Goal: Task Accomplishment & Management: Manage account settings

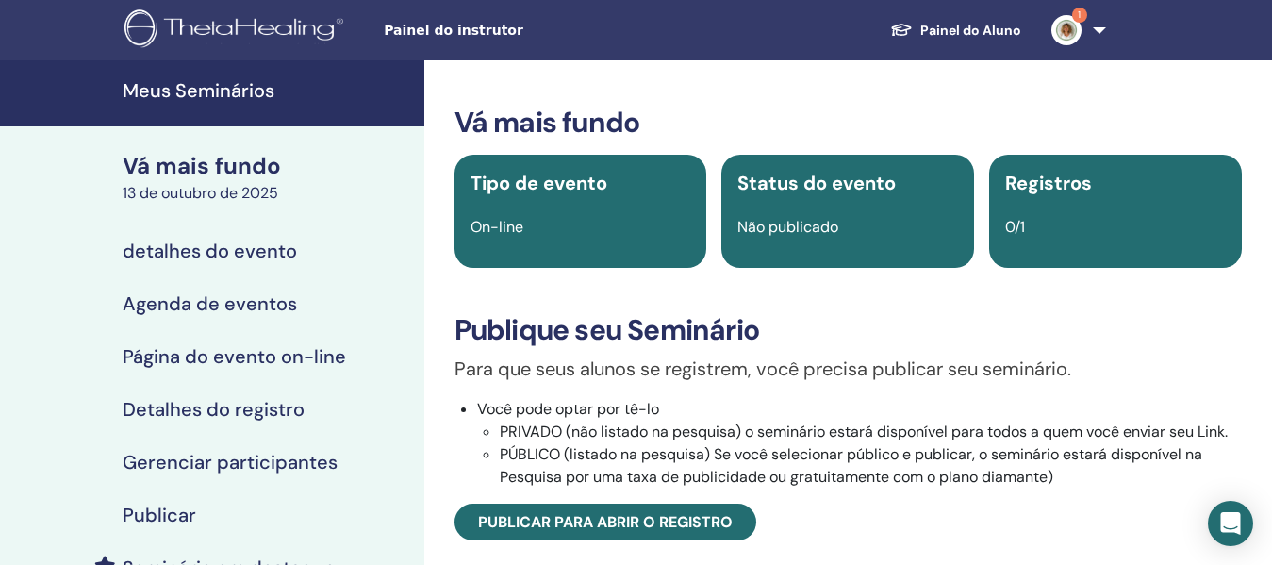
click at [270, 78] on font "Meus Seminários" at bounding box center [199, 90] width 152 height 25
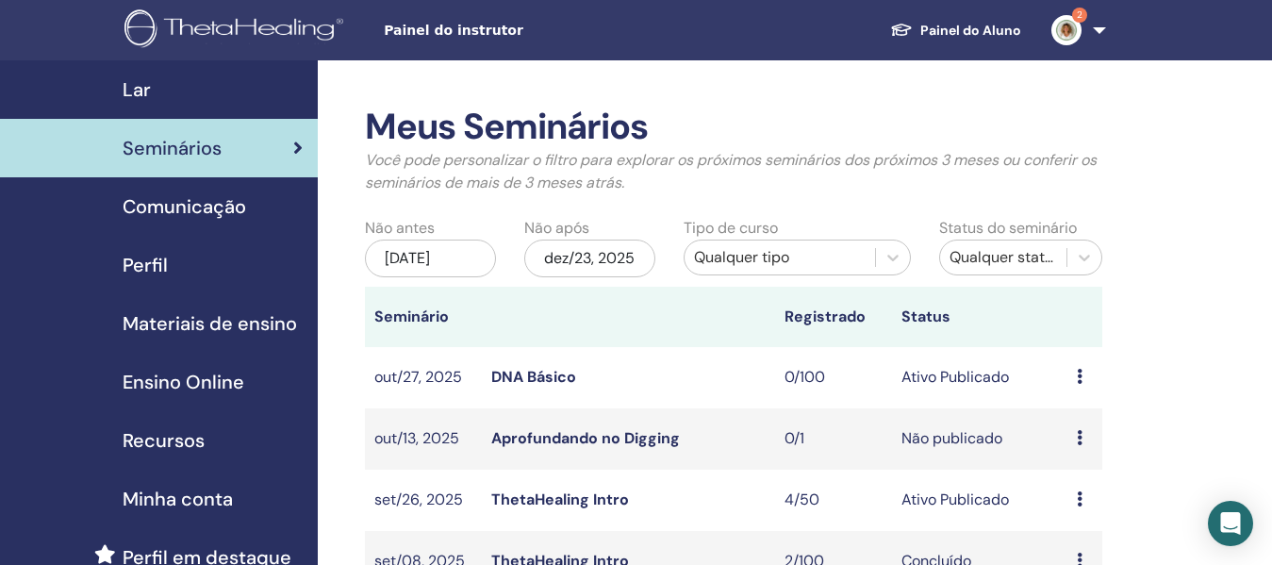
scroll to position [283, 0]
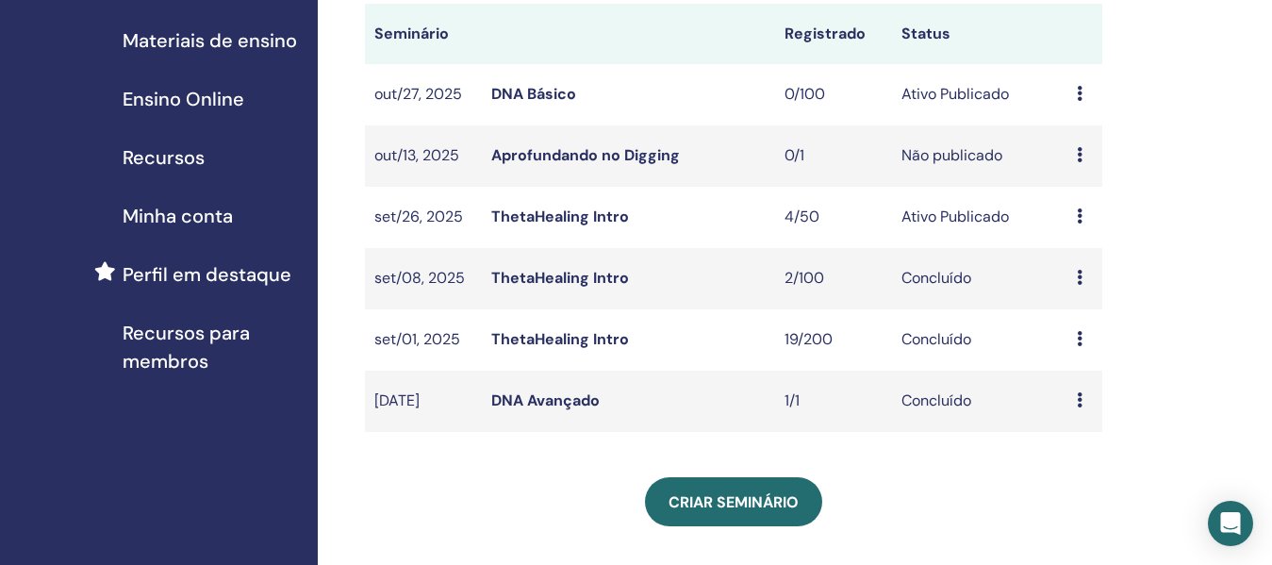
click at [578, 226] on link "ThetaHealing Intro" at bounding box center [560, 216] width 138 height 20
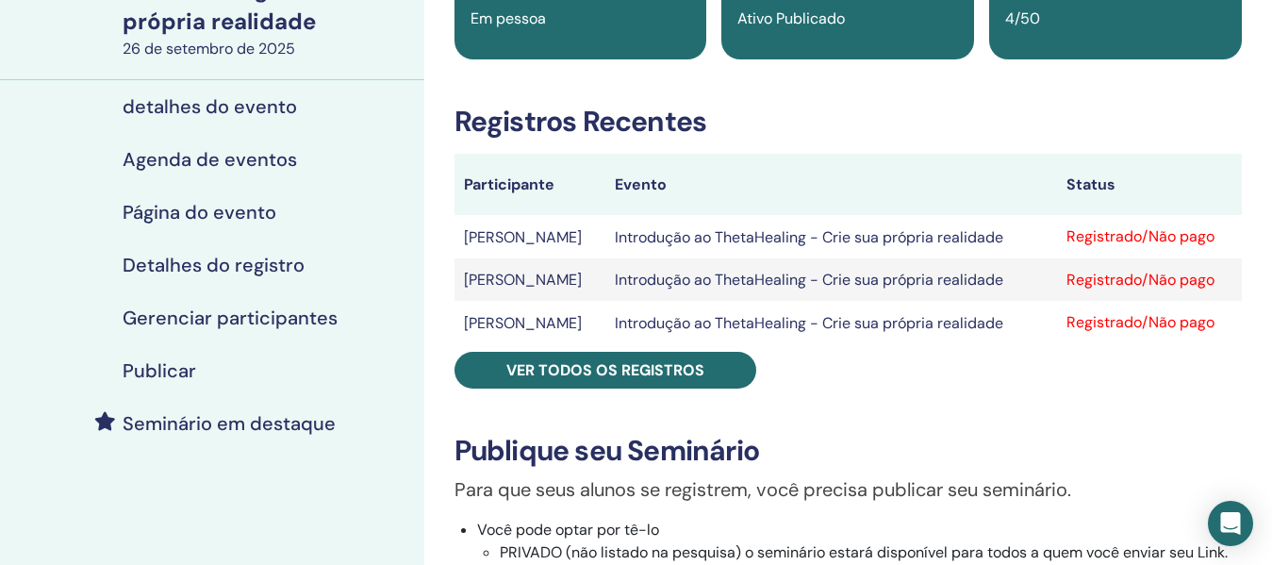
scroll to position [189, 0]
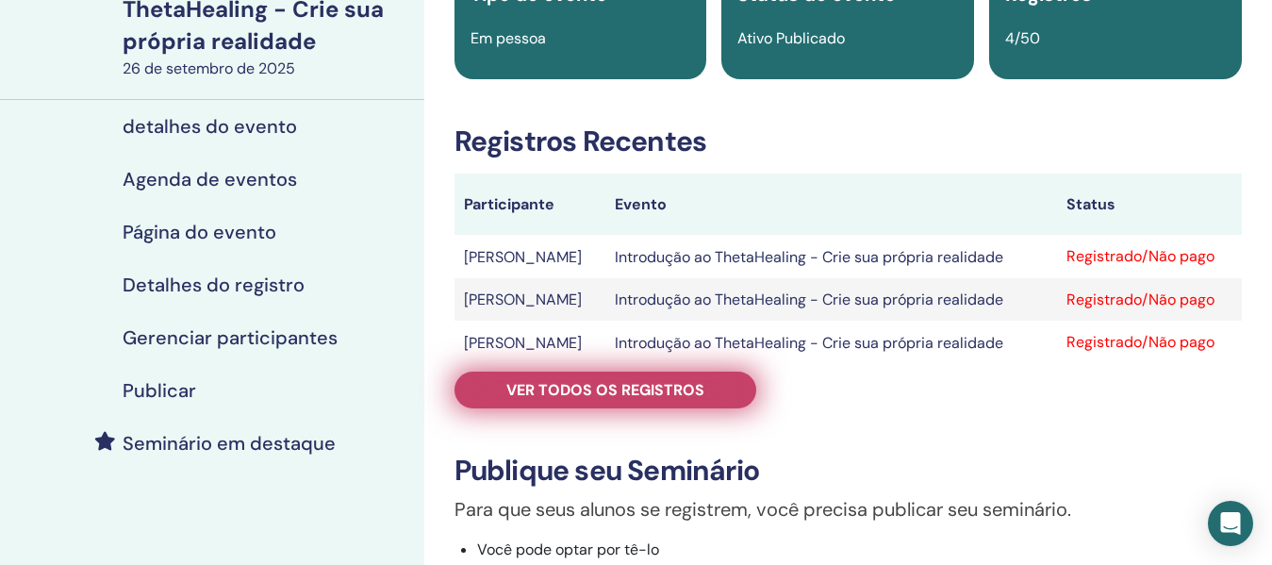
click at [734, 390] on link "Ver todos os registros" at bounding box center [605, 389] width 302 height 37
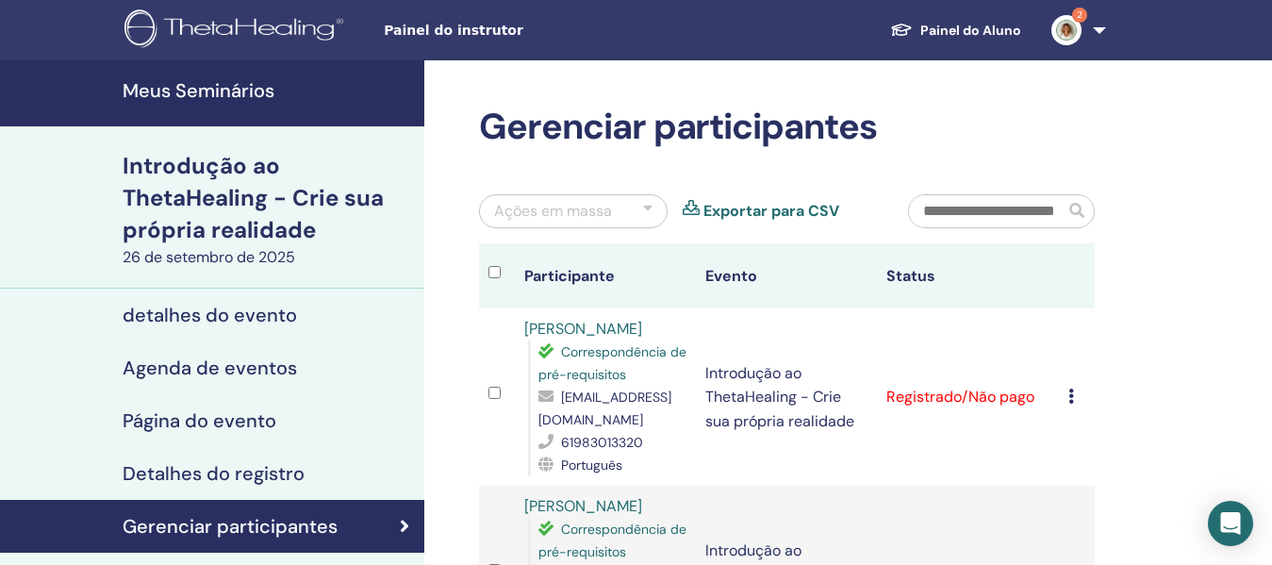
click at [1062, 18] on img at bounding box center [1066, 30] width 30 height 30
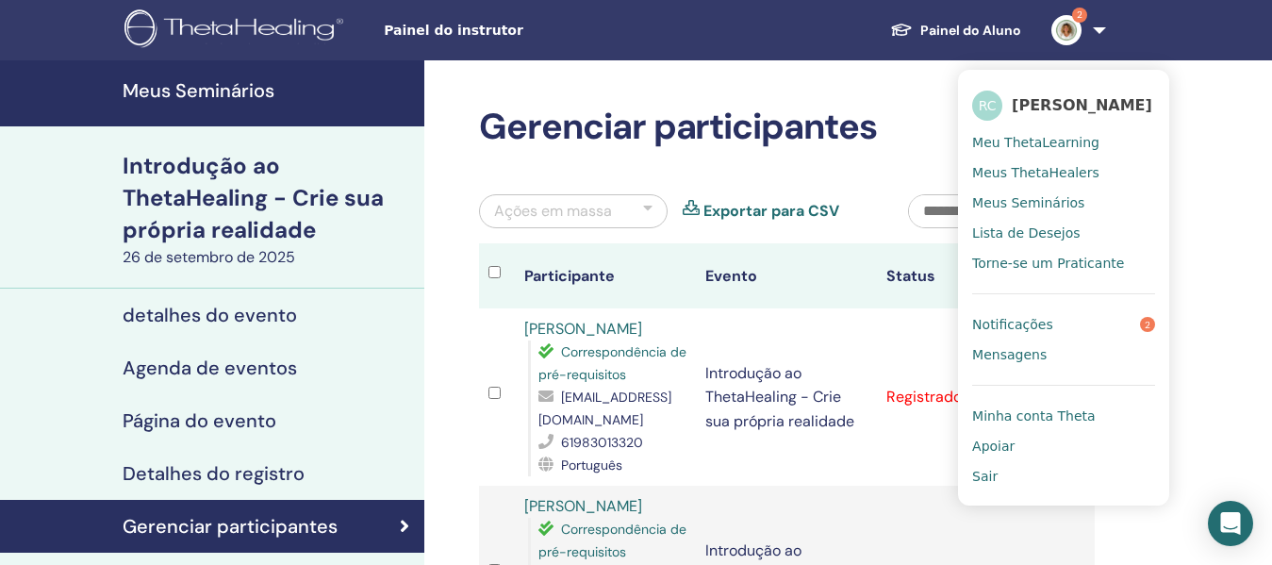
click at [1009, 330] on font "Notificações" at bounding box center [1012, 324] width 81 height 15
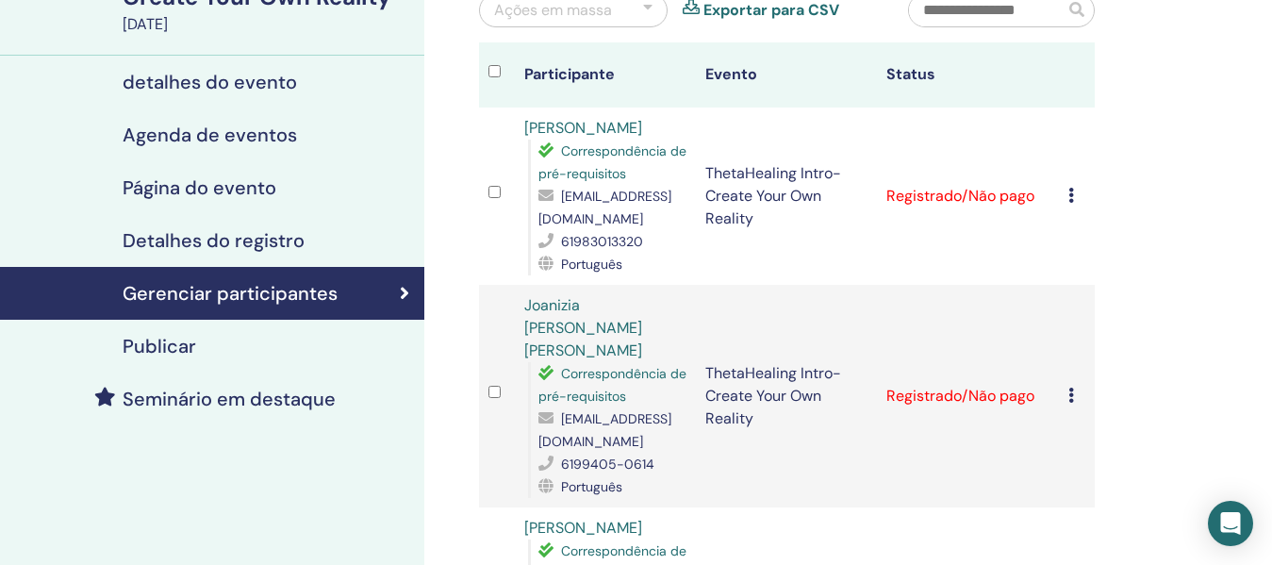
scroll to position [189, 0]
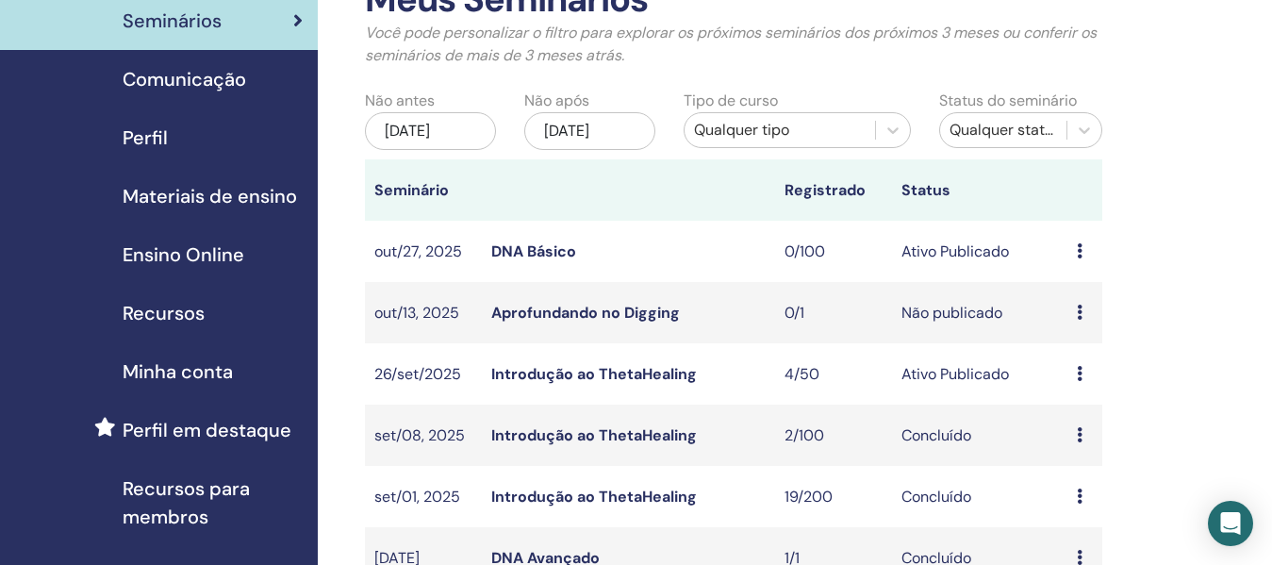
scroll to position [94, 0]
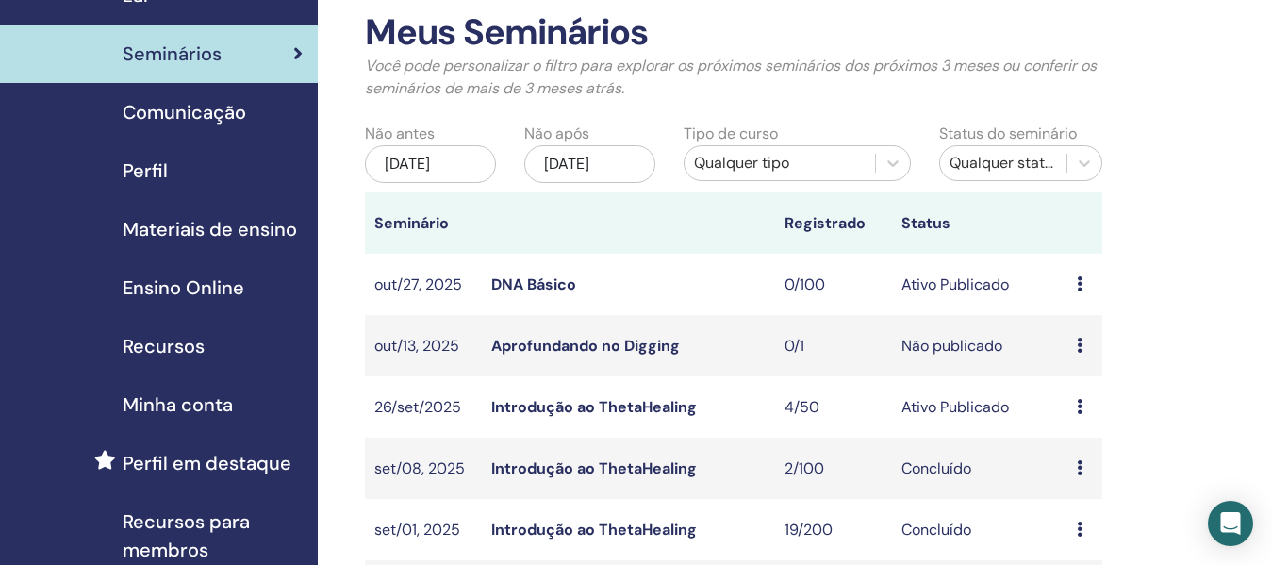
click at [430, 165] on font "23/jun/2025" at bounding box center [407, 164] width 45 height 20
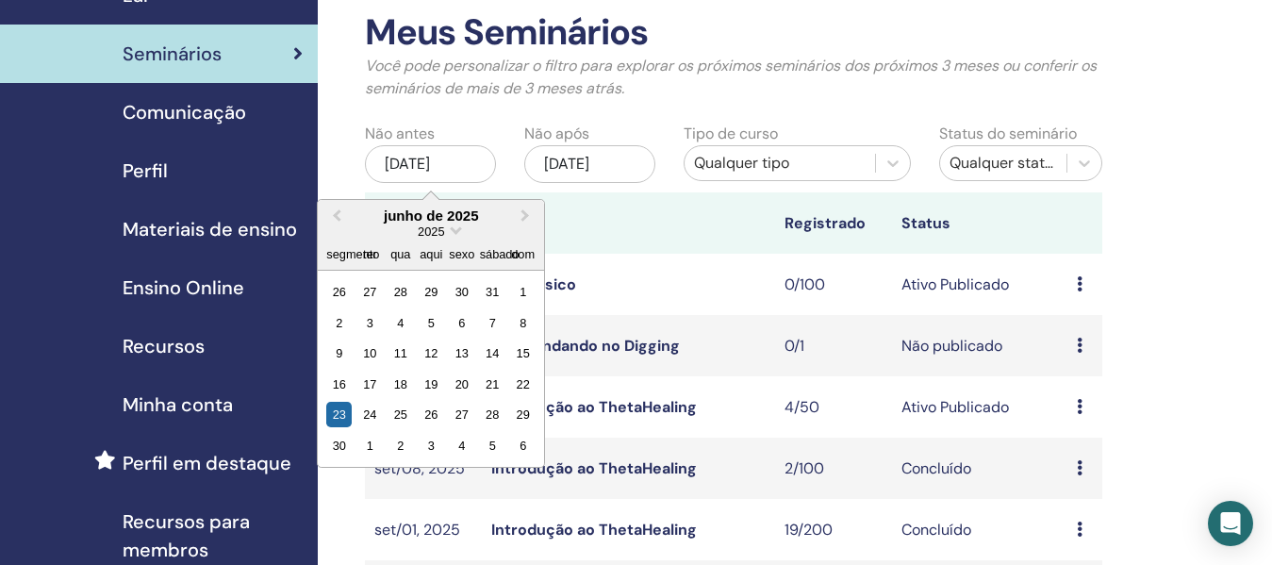
click at [744, 173] on div "Qualquer tipo" at bounding box center [780, 163] width 172 height 23
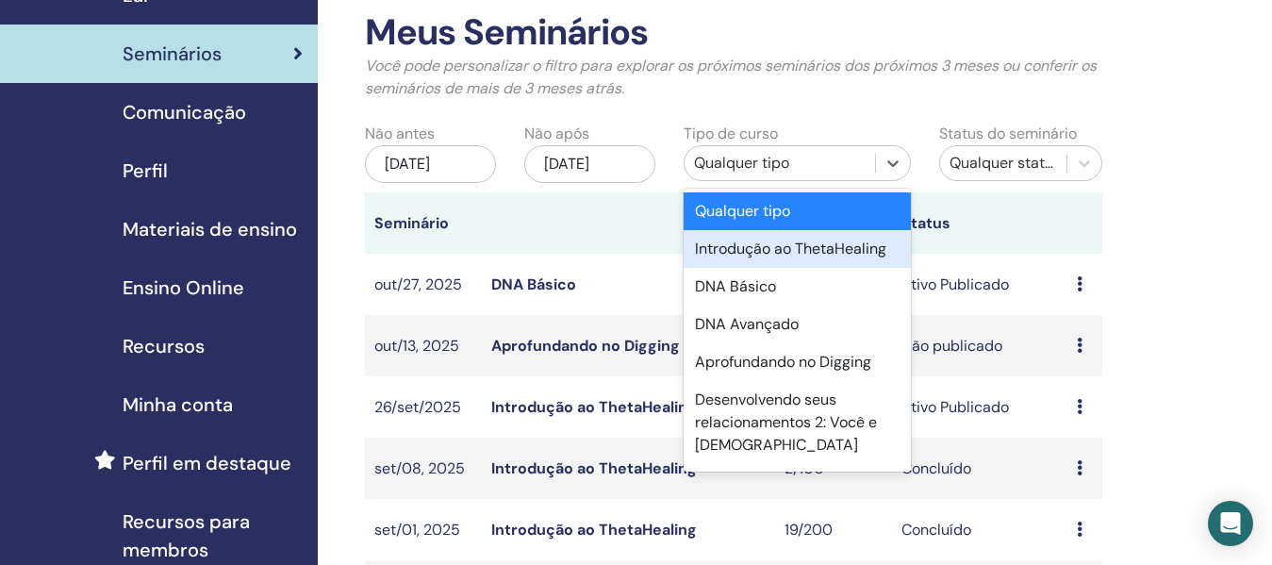
click at [737, 258] on font "Introdução ao ThetaHealing" at bounding box center [790, 249] width 191 height 20
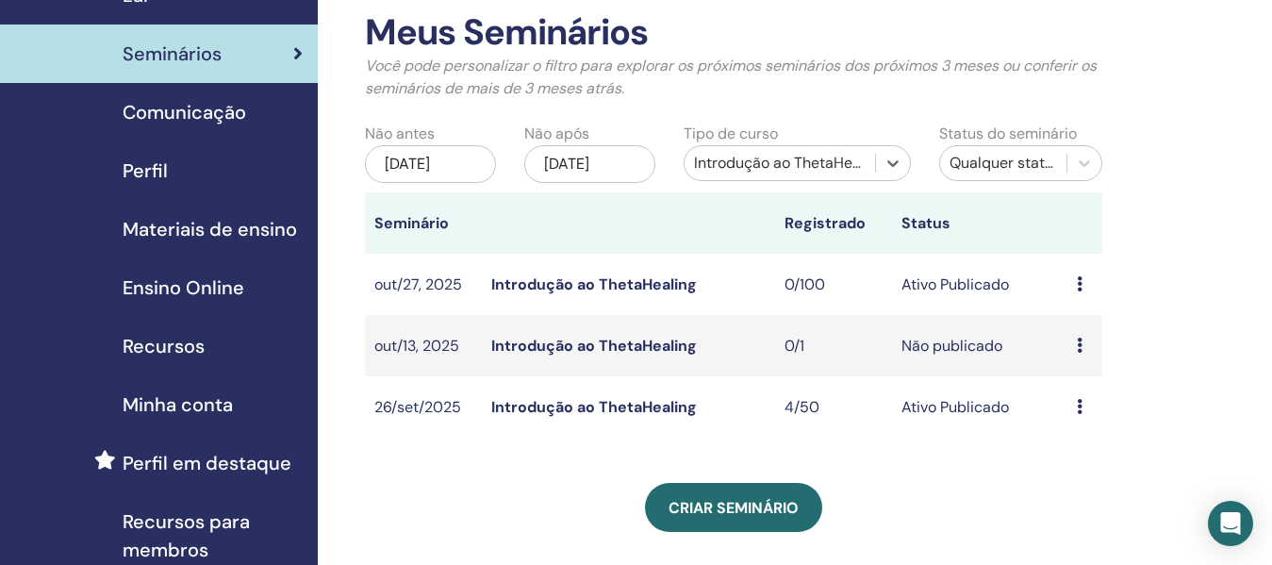
click at [412, 168] on font "23/jun/2025" at bounding box center [407, 164] width 45 height 20
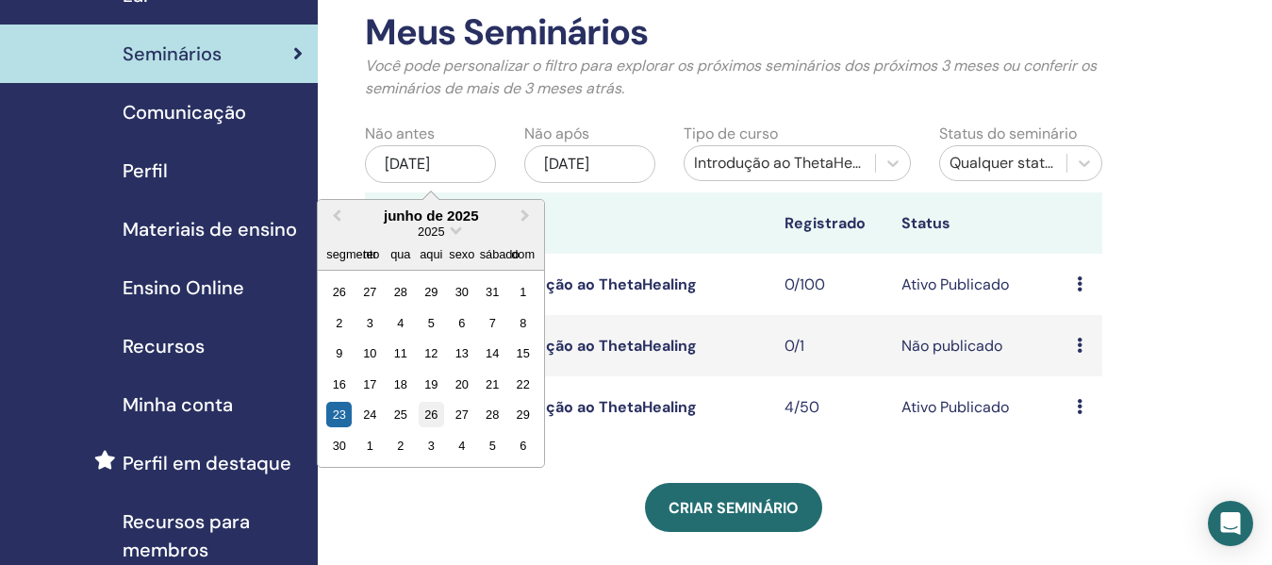
click at [434, 408] on font "26" at bounding box center [430, 414] width 13 height 14
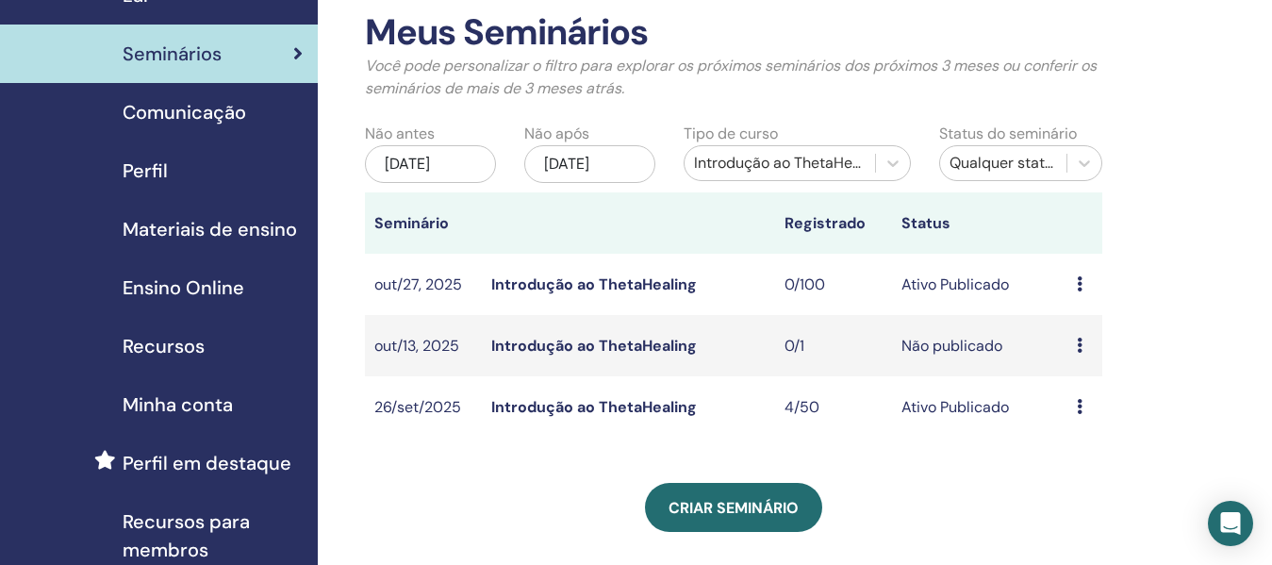
click at [430, 154] on font "26/jun/2025" at bounding box center [407, 164] width 45 height 20
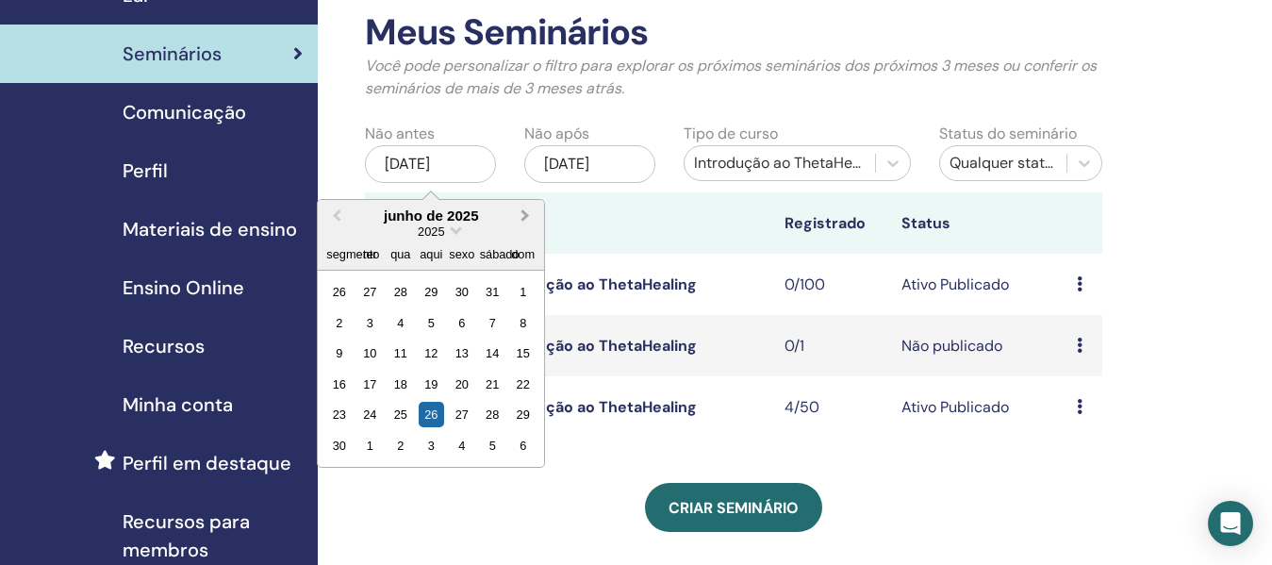
click at [526, 207] on button "Próximo mês" at bounding box center [527, 217] width 30 height 30
click at [328, 212] on button "Mês anterior" at bounding box center [335, 217] width 30 height 30
click at [328, 213] on button "Mês anterior" at bounding box center [335, 217] width 30 height 30
click at [331, 213] on button "Mês anterior" at bounding box center [335, 217] width 30 height 30
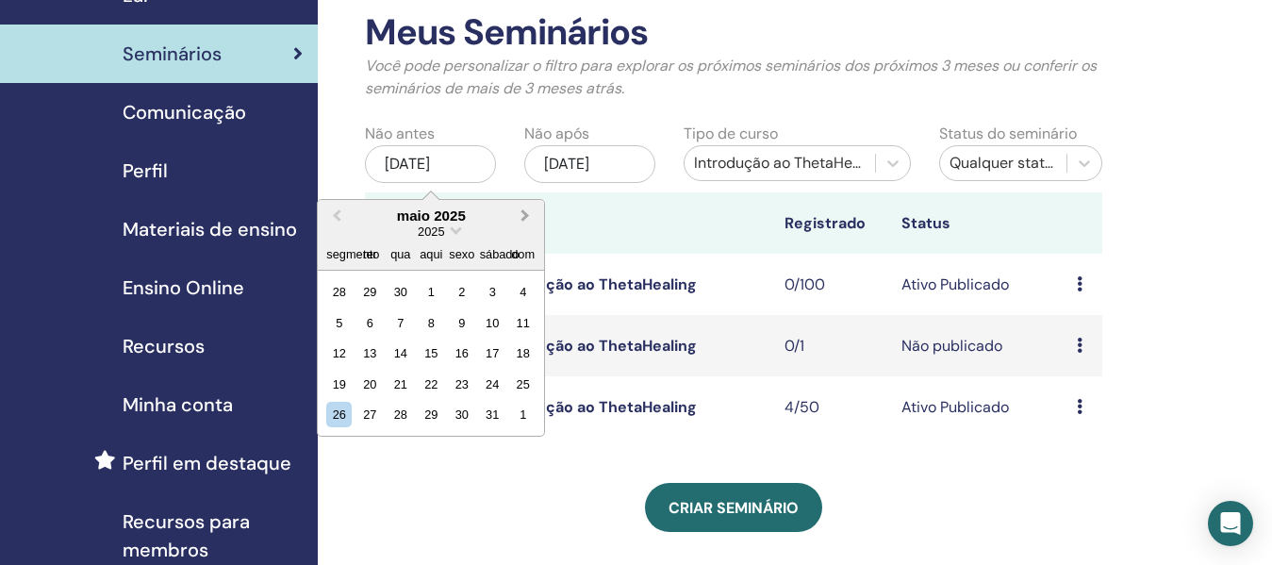
click at [525, 221] on span "Próximo mês" at bounding box center [525, 216] width 0 height 20
click at [466, 377] on div "26" at bounding box center [461, 383] width 25 height 25
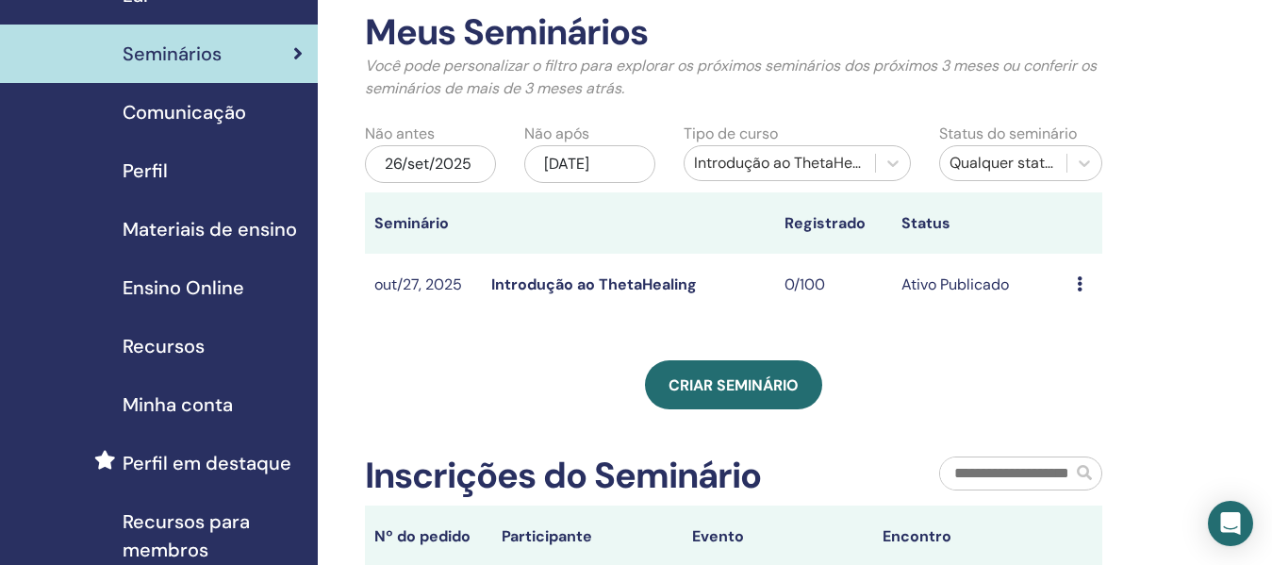
click at [586, 157] on font "23/dez/2025" at bounding box center [566, 164] width 45 height 20
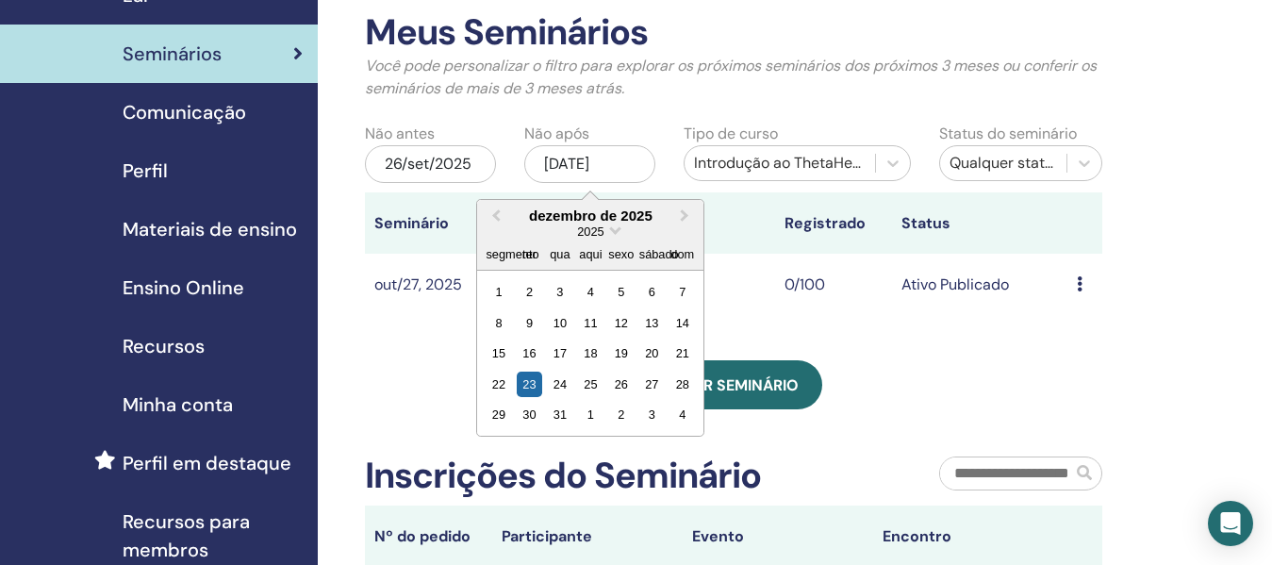
click at [453, 159] on font "26/set/2025" at bounding box center [428, 164] width 87 height 20
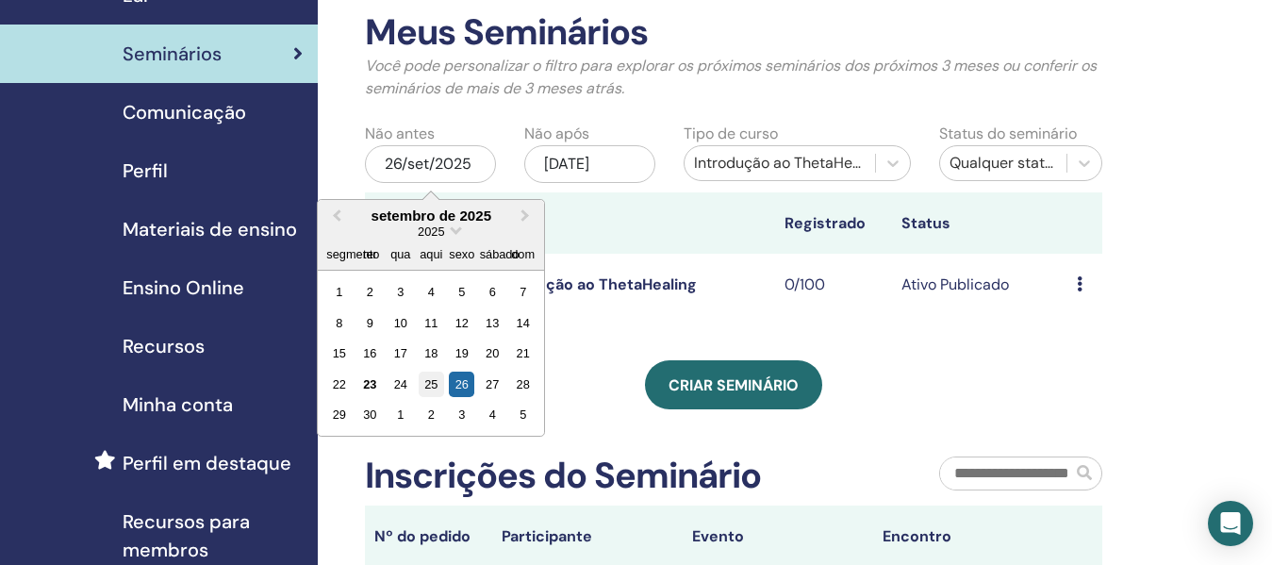
click at [428, 383] on font "25" at bounding box center [430, 384] width 13 height 14
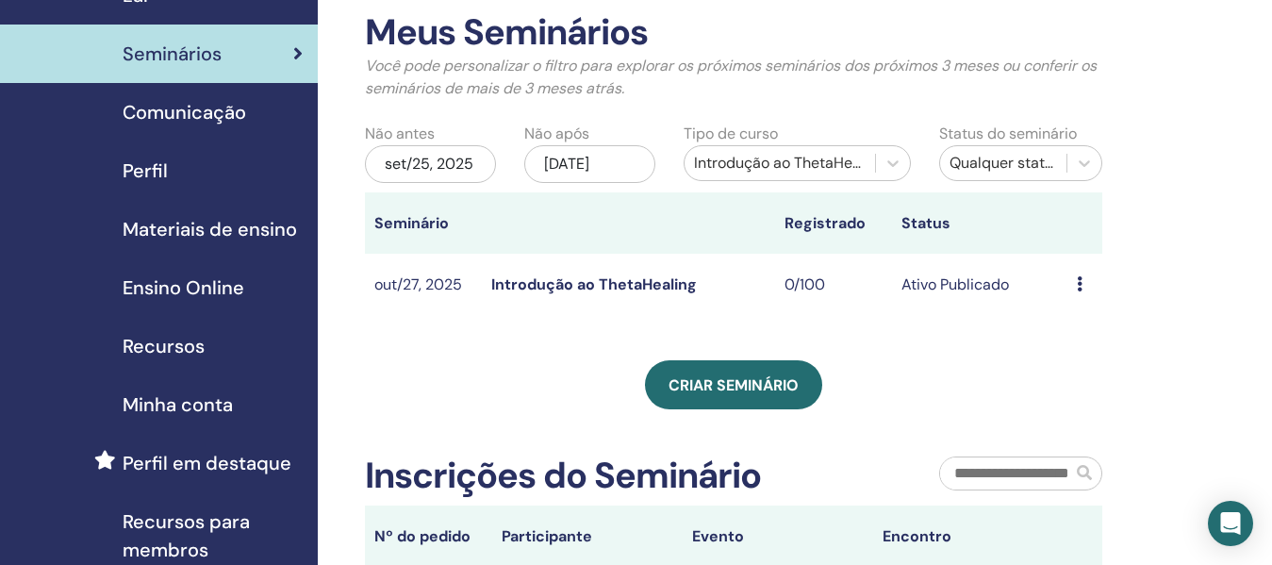
click at [404, 172] on font "set/25, 2025" at bounding box center [429, 164] width 89 height 20
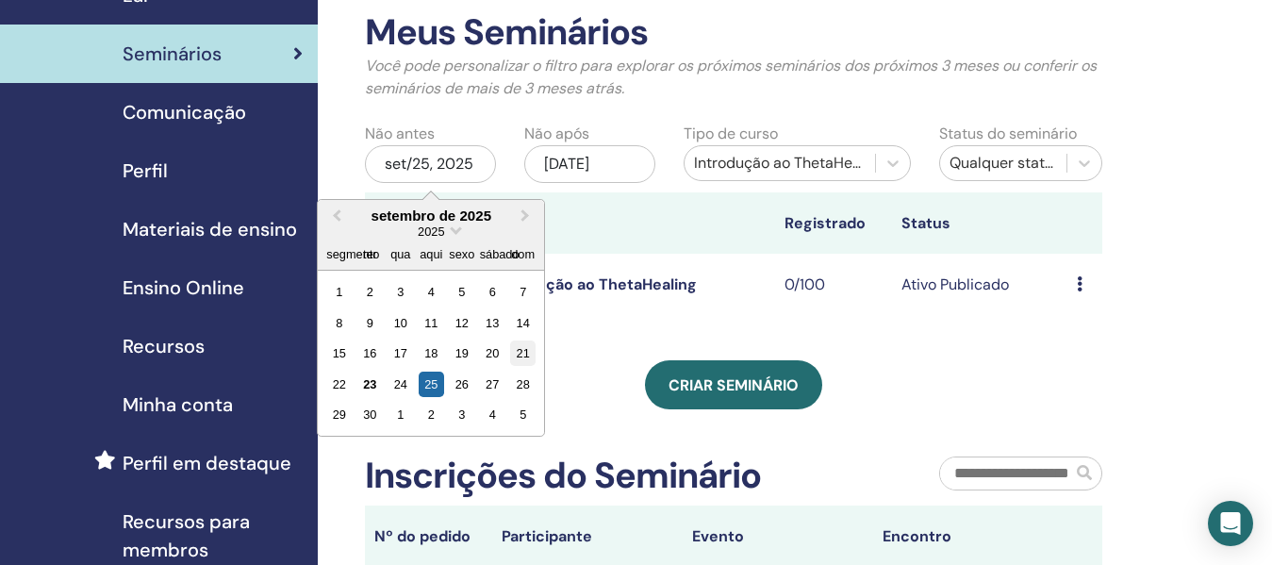
click at [520, 354] on font "21" at bounding box center [523, 353] width 13 height 14
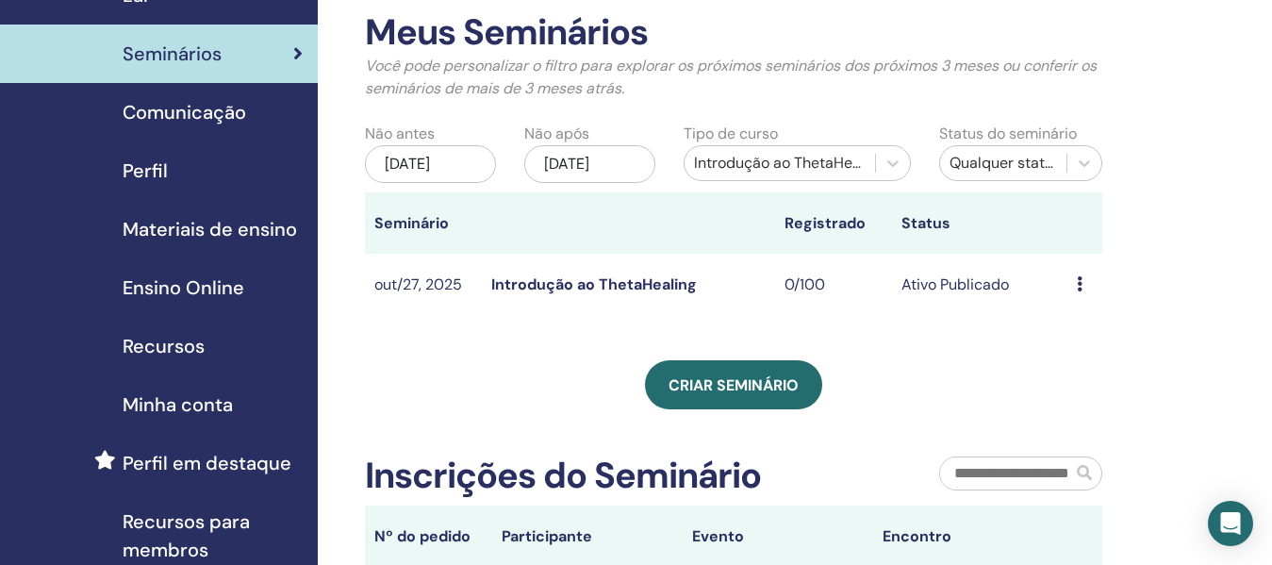
click at [808, 171] on font "Introdução ao ThetaHealing" at bounding box center [789, 163] width 191 height 20
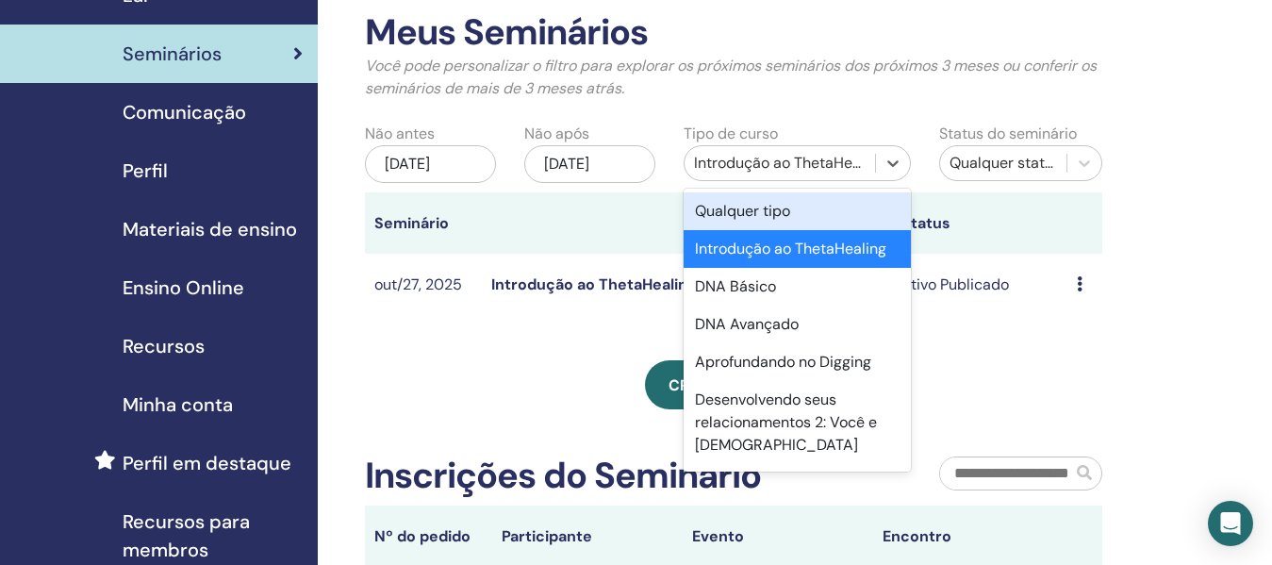
click at [768, 217] on font "Qualquer tipo" at bounding box center [742, 211] width 95 height 20
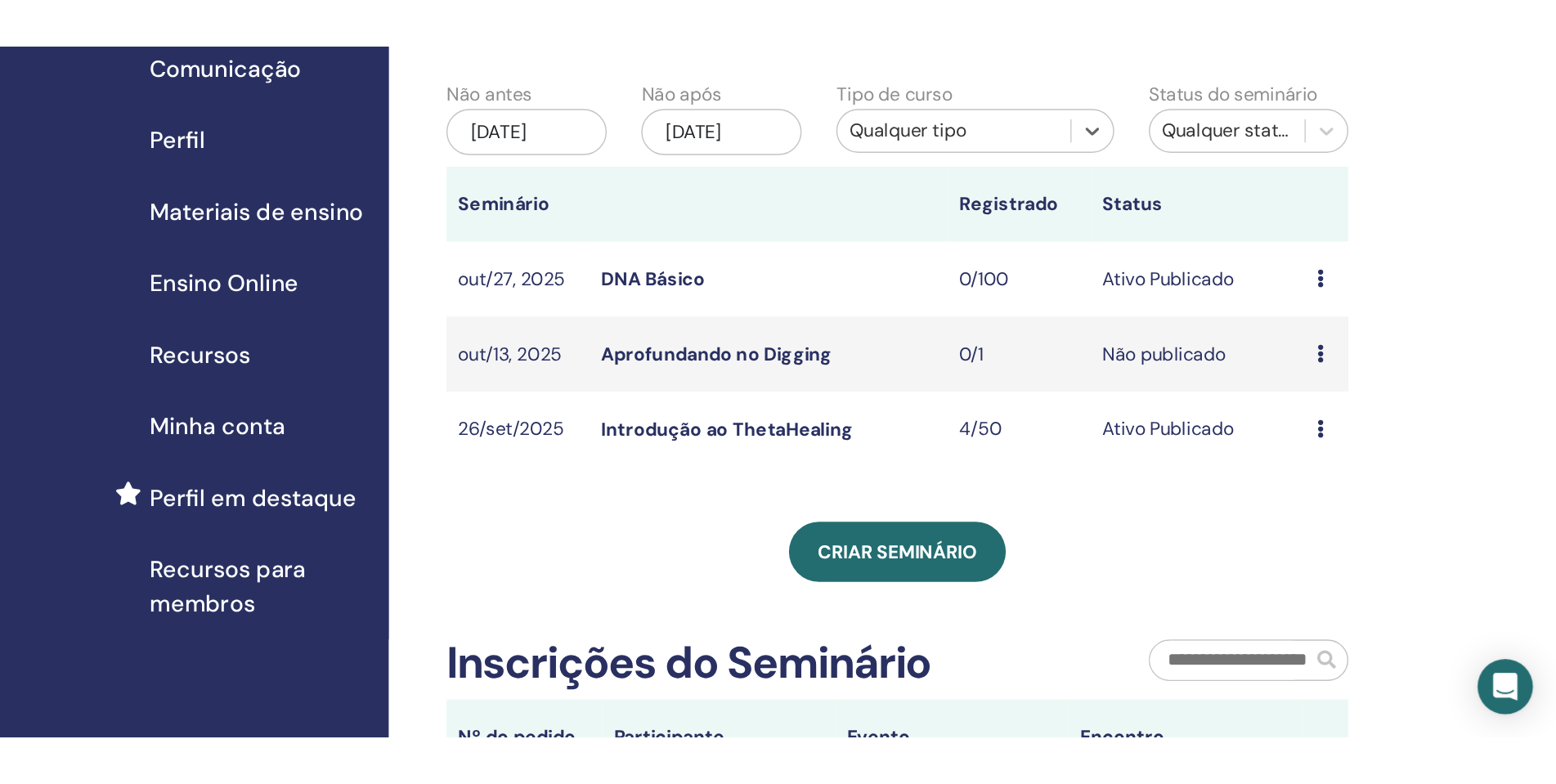
scroll to position [0, 0]
